Goal: Task Accomplishment & Management: Manage account settings

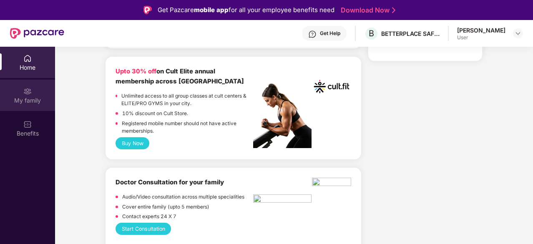
scroll to position [250, 0]
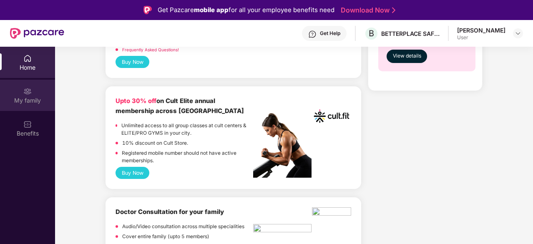
click at [22, 94] on div "My family" at bounding box center [27, 95] width 55 height 31
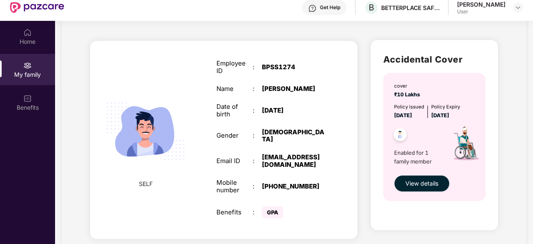
scroll to position [47, 0]
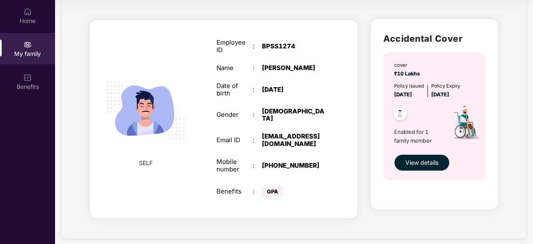
click at [405, 166] on span "View details" at bounding box center [421, 162] width 33 height 9
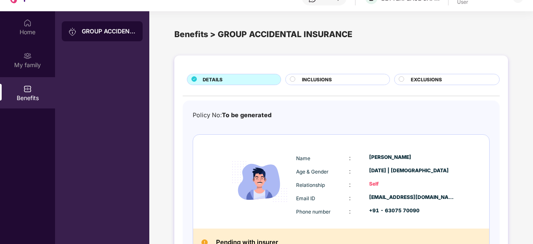
scroll to position [47, 0]
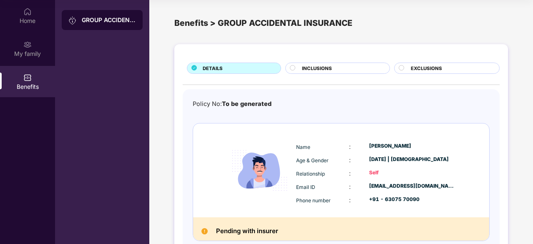
click at [304, 73] on div "INCLUSIONS" at bounding box center [337, 68] width 104 height 11
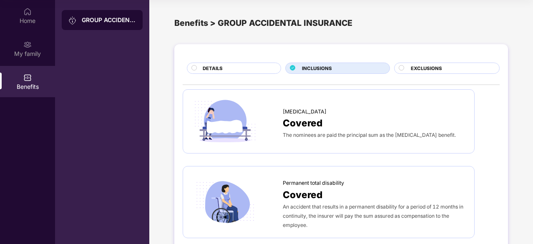
click at [233, 70] on div "DETAILS" at bounding box center [238, 69] width 78 height 9
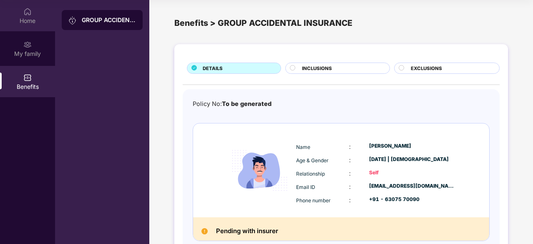
click at [28, 21] on div "Home" at bounding box center [27, 21] width 55 height 8
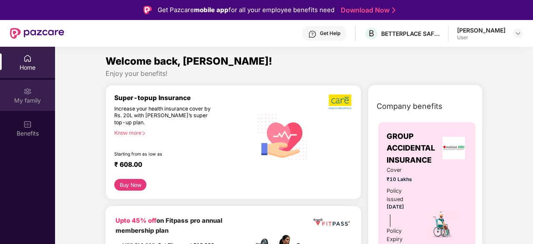
click at [23, 102] on div "My family" at bounding box center [27, 100] width 55 height 8
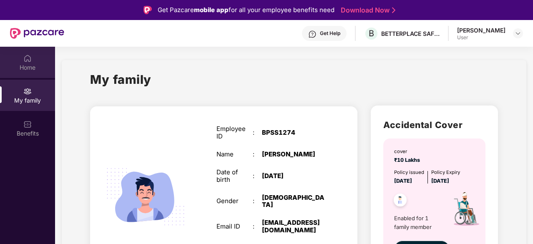
click at [32, 67] on div "Home" at bounding box center [27, 67] width 55 height 8
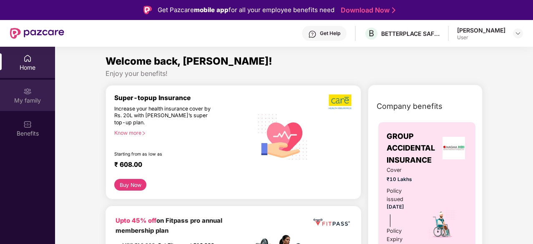
click at [30, 93] on img at bounding box center [27, 91] width 8 height 8
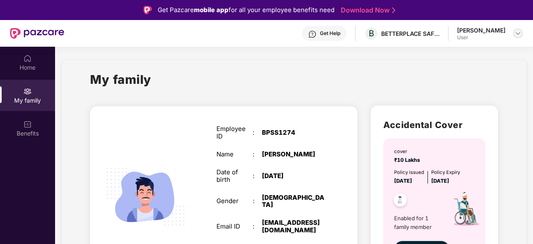
click at [517, 36] on img at bounding box center [518, 33] width 7 height 7
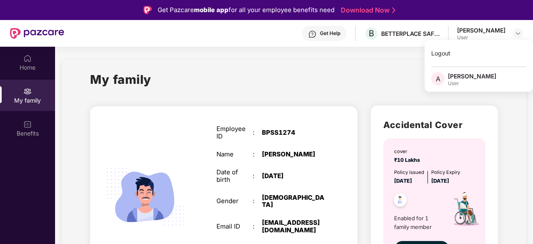
click at [446, 78] on div "A" at bounding box center [439, 79] width 17 height 15
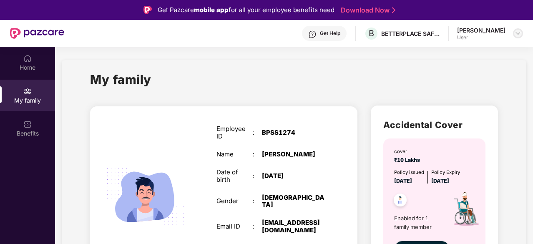
click at [519, 31] on img at bounding box center [518, 33] width 7 height 7
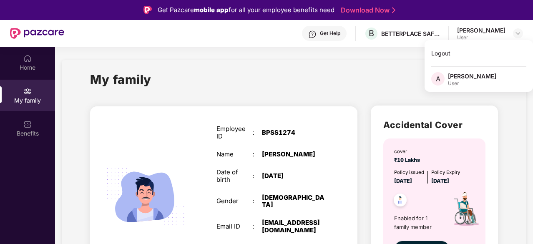
click at [465, 81] on div "User" at bounding box center [472, 83] width 48 height 7
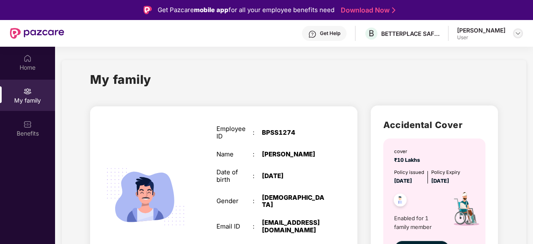
click at [516, 33] on img at bounding box center [518, 33] width 7 height 7
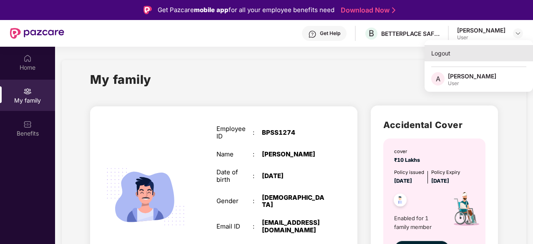
click at [463, 56] on div "Logout" at bounding box center [479, 53] width 108 height 16
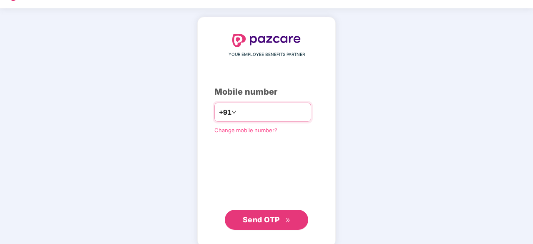
scroll to position [32, 0]
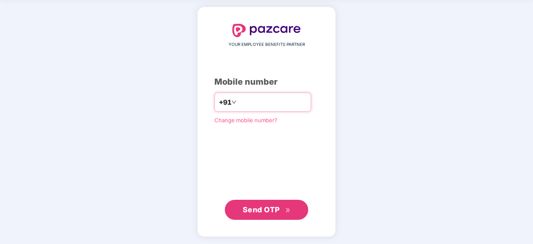
click at [261, 102] on input "number" at bounding box center [272, 102] width 68 height 13
type input "**********"
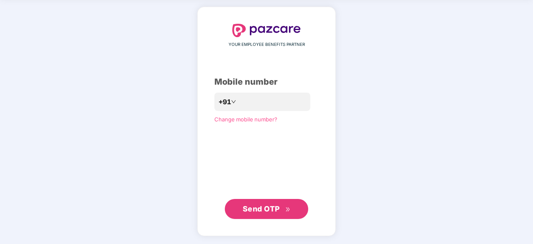
scroll to position [31, 0]
click at [256, 206] on span "Send OTP" at bounding box center [261, 209] width 37 height 9
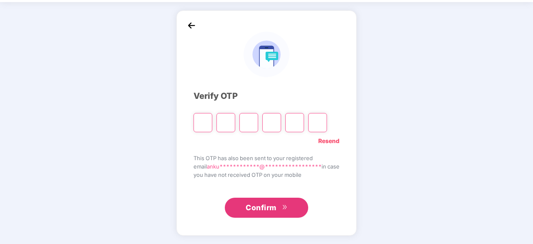
scroll to position [28, 0]
click at [204, 123] on input "Please enter verification code. Digit 1" at bounding box center [203, 122] width 19 height 19
type input "*"
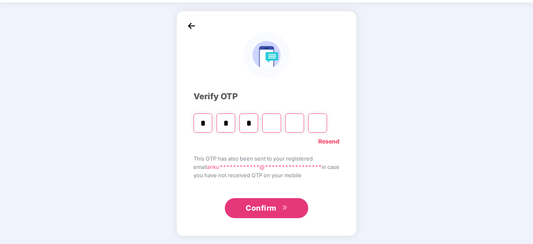
type input "*"
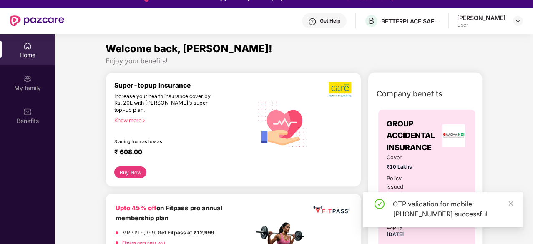
scroll to position [0, 0]
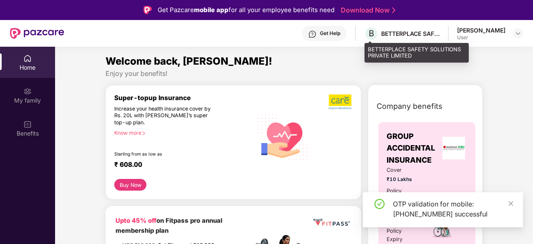
click at [405, 33] on div "BETTERPLACE SAFETY SOLUTIONS PRIVATE LIMITED" at bounding box center [410, 34] width 58 height 8
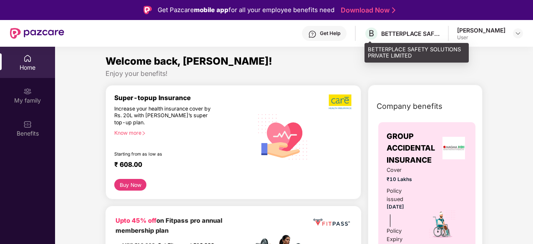
click at [440, 35] on div "BETTERPLACE SAFETY SOLUTIONS PRIVATE LIMITED" at bounding box center [410, 34] width 58 height 8
click at [433, 35] on div "BETTERPLACE SAFETY SOLUTIONS PRIVATE LIMITED" at bounding box center [410, 34] width 58 height 8
click at [402, 55] on div "BETTERPLACE SAFETY SOLUTIONS PRIVATE LIMITED" at bounding box center [417, 53] width 104 height 20
click at [390, 34] on div "BETTERPLACE SAFETY SOLUTIONS PRIVATE LIMITED" at bounding box center [410, 34] width 58 height 8
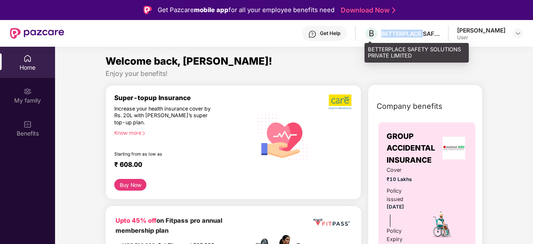
click at [390, 34] on div "BETTERPLACE SAFETY SOLUTIONS PRIVATE LIMITED" at bounding box center [410, 34] width 58 height 8
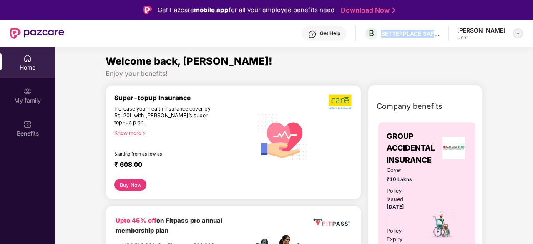
click at [516, 31] on img at bounding box center [518, 33] width 7 height 7
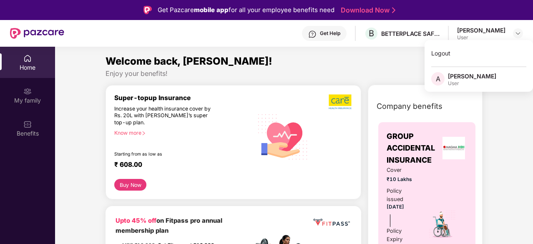
click at [465, 83] on div "User" at bounding box center [472, 83] width 48 height 7
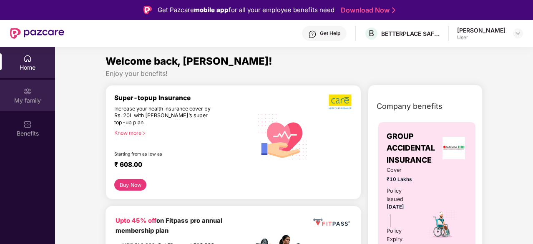
click at [28, 102] on div "My family" at bounding box center [27, 100] width 55 height 8
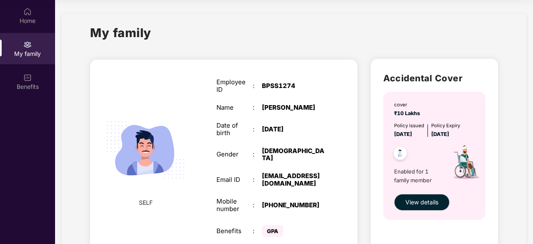
scroll to position [40, 0]
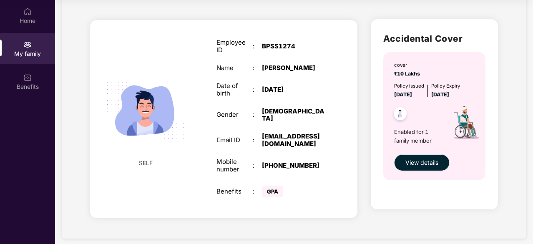
click at [413, 166] on span "View details" at bounding box center [421, 162] width 33 height 9
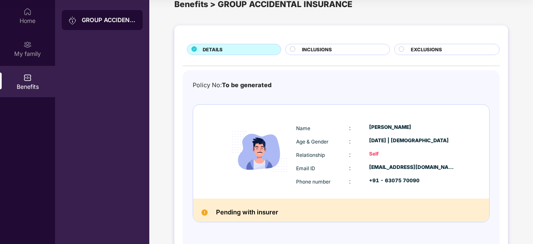
scroll to position [0, 0]
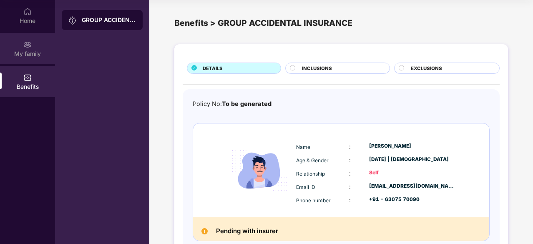
click at [34, 45] on div "My family" at bounding box center [27, 48] width 55 height 31
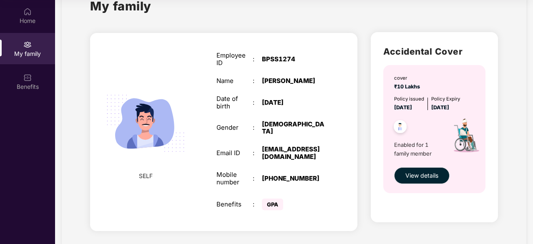
scroll to position [40, 0]
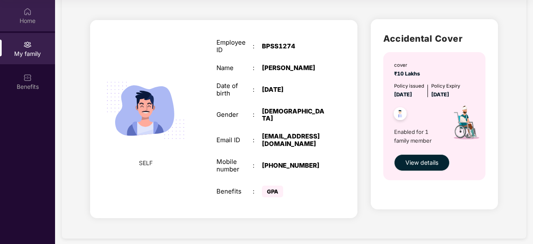
click at [34, 18] on div "Home" at bounding box center [27, 21] width 55 height 8
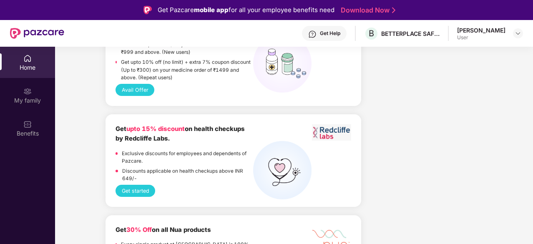
scroll to position [667, 0]
